Goal: Task Accomplishment & Management: Manage account settings

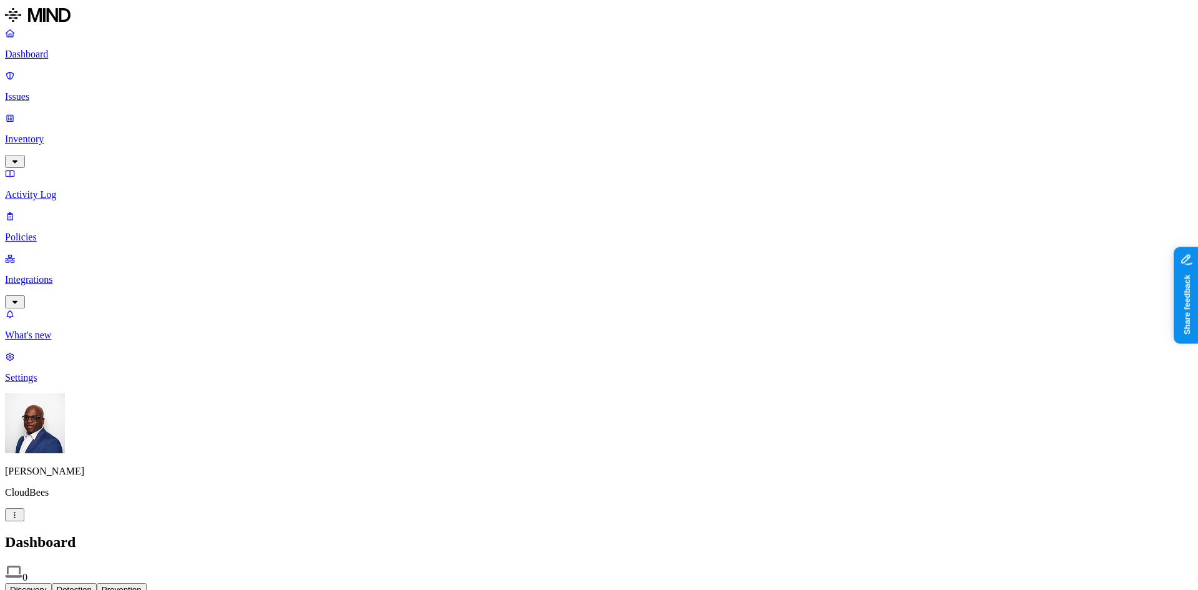
click at [42, 383] on p "Settings" at bounding box center [599, 377] width 1188 height 11
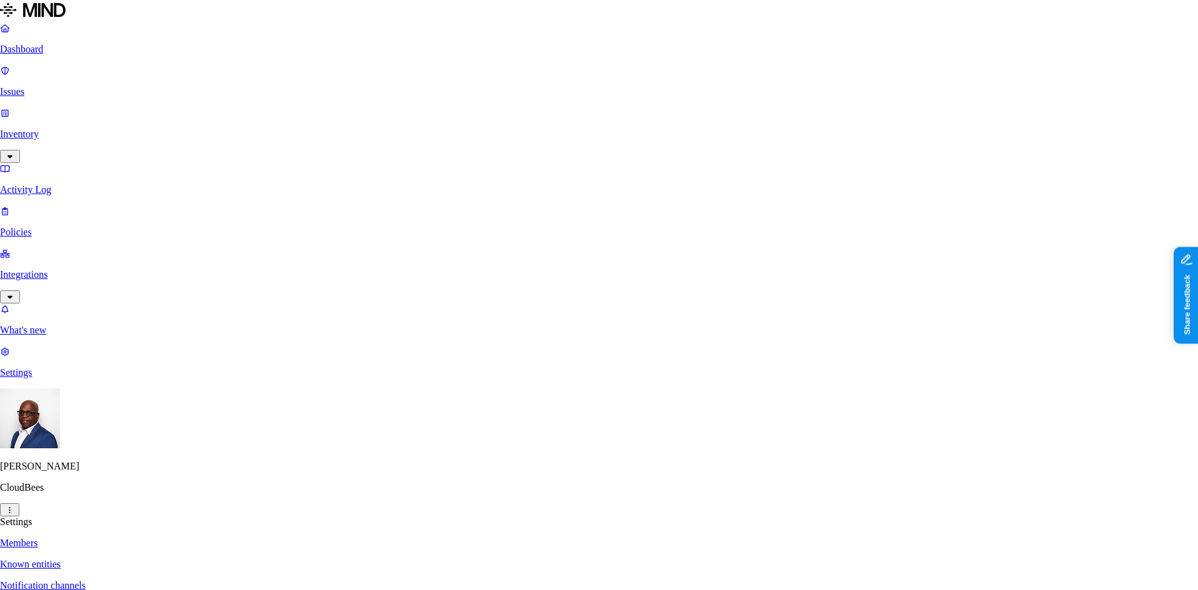
paste input "[EMAIL_ADDRESS][DOMAIN_NAME]"
type input "[EMAIL_ADDRESS][DOMAIN_NAME]"
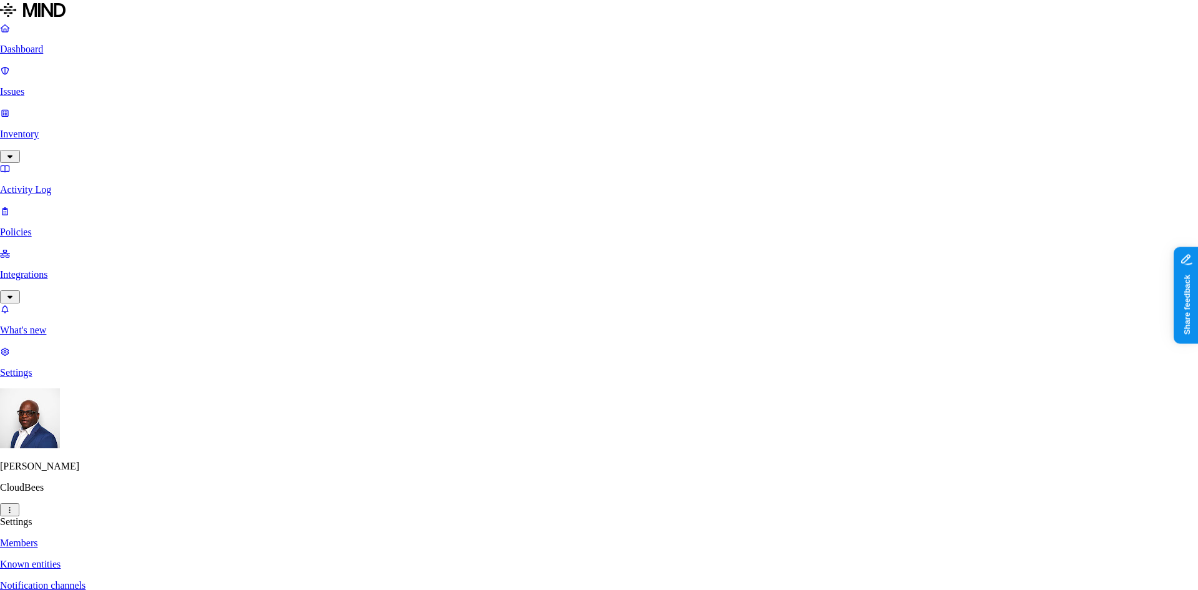
paste input "[EMAIL_ADDRESS][DOMAIN_NAME]"
type input "[EMAIL_ADDRESS][DOMAIN_NAME]"
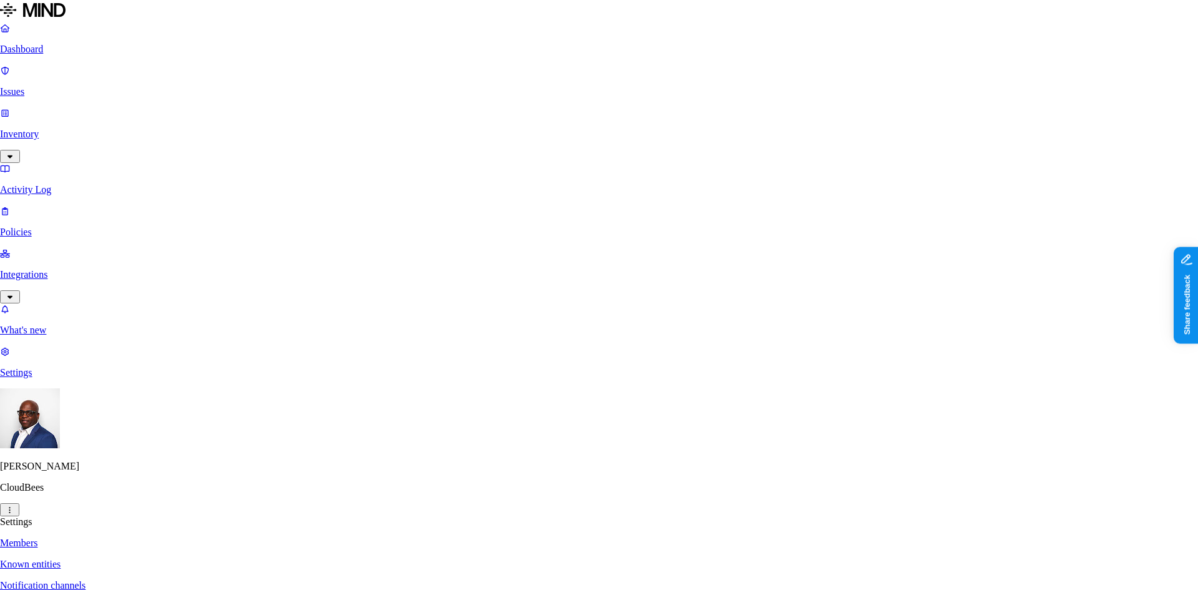
paste input "[EMAIL_ADDRESS][DOMAIN_NAME]"
type input "[EMAIL_ADDRESS][DOMAIN_NAME]"
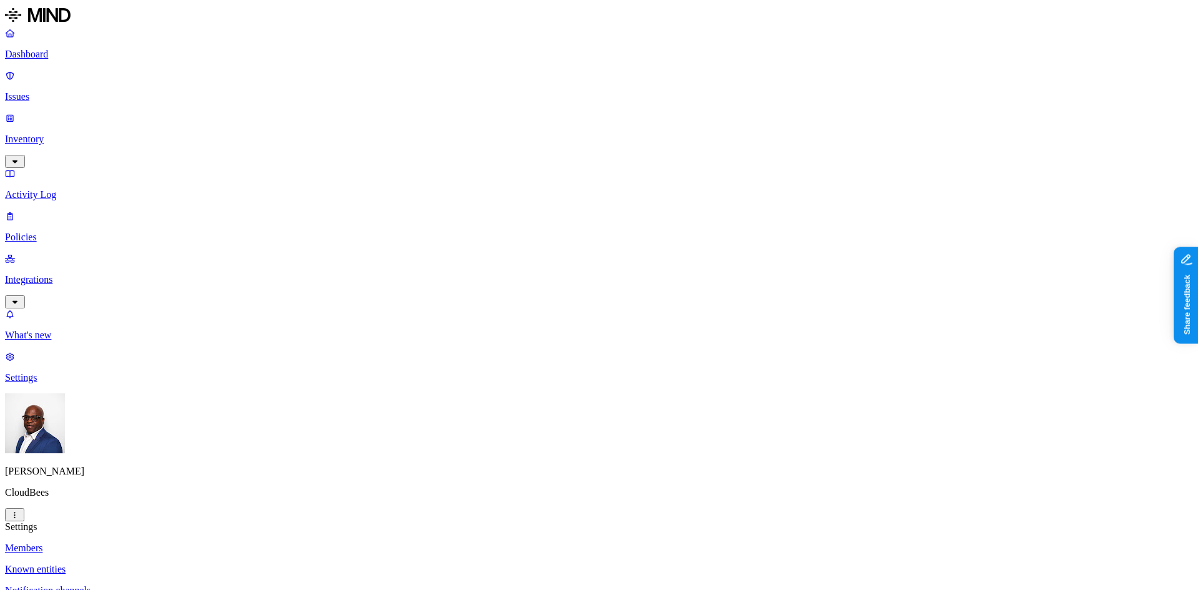
click at [56, 54] on p "Dashboard" at bounding box center [599, 54] width 1188 height 11
click at [50, 383] on p "Settings" at bounding box center [599, 377] width 1188 height 11
